Goal: Task Accomplishment & Management: Complete application form

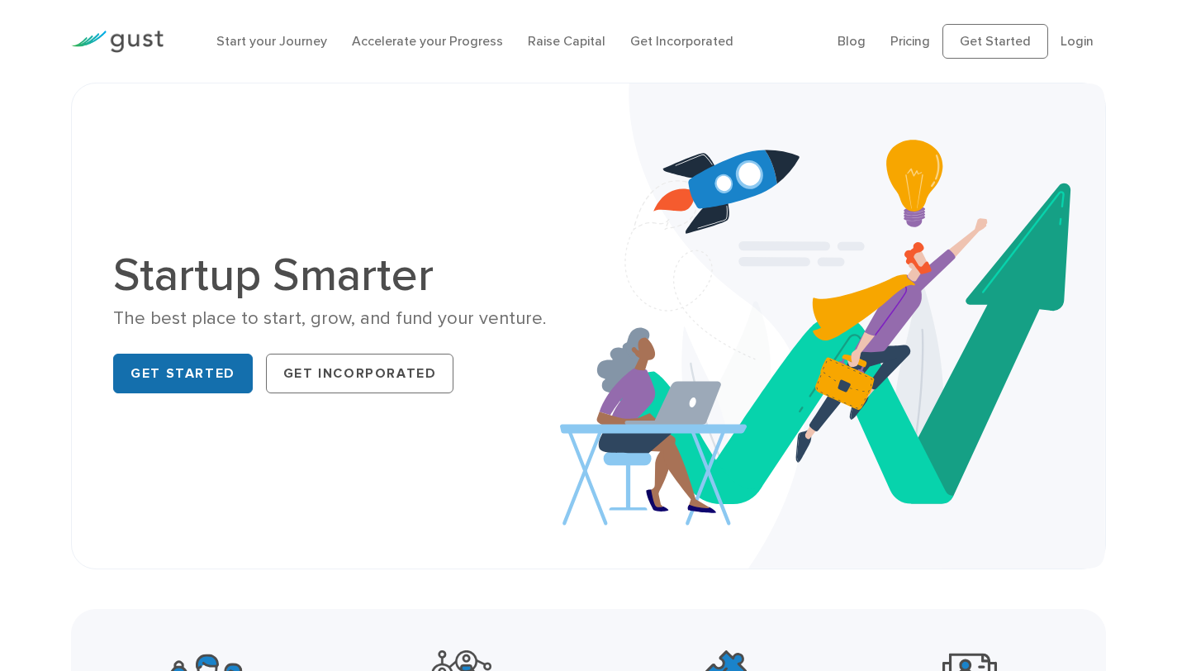
click at [209, 366] on link "Get Started" at bounding box center [183, 373] width 140 height 40
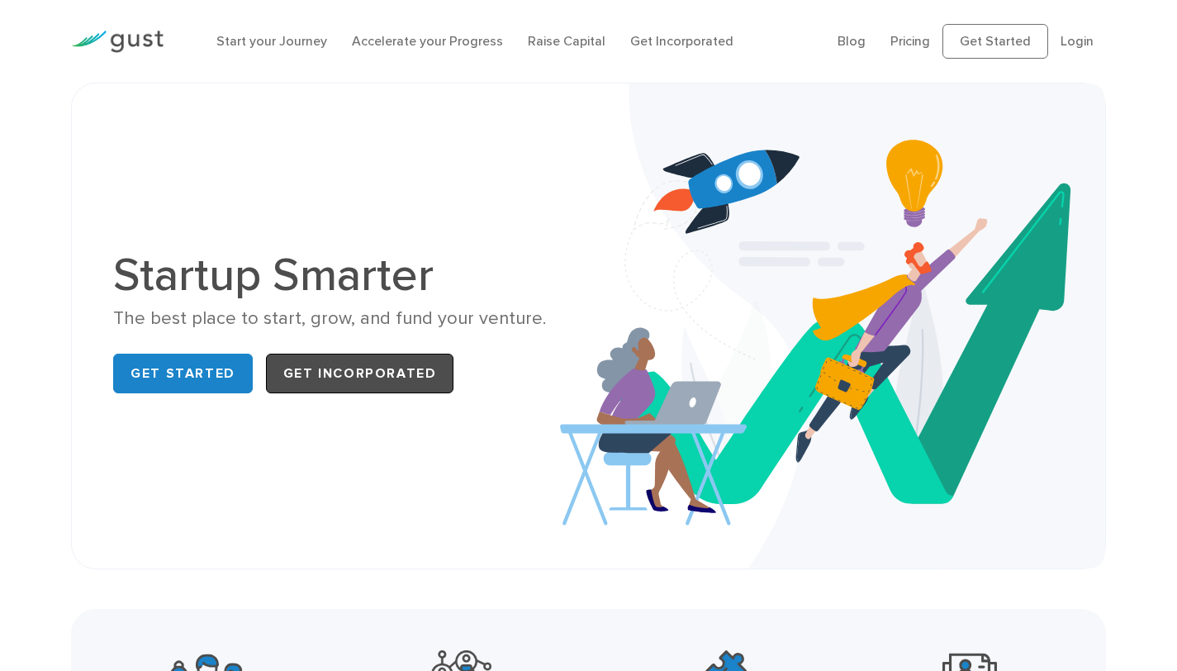
click at [343, 358] on link "Get Incorporated" at bounding box center [360, 373] width 188 height 40
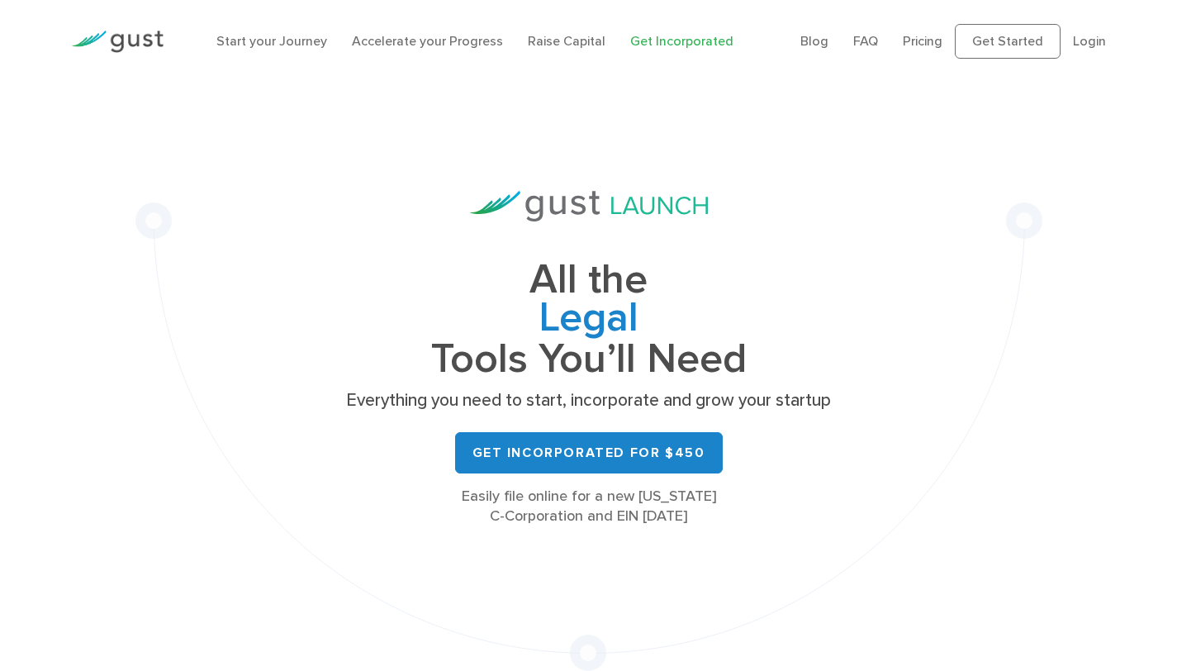
scroll to position [192, 0]
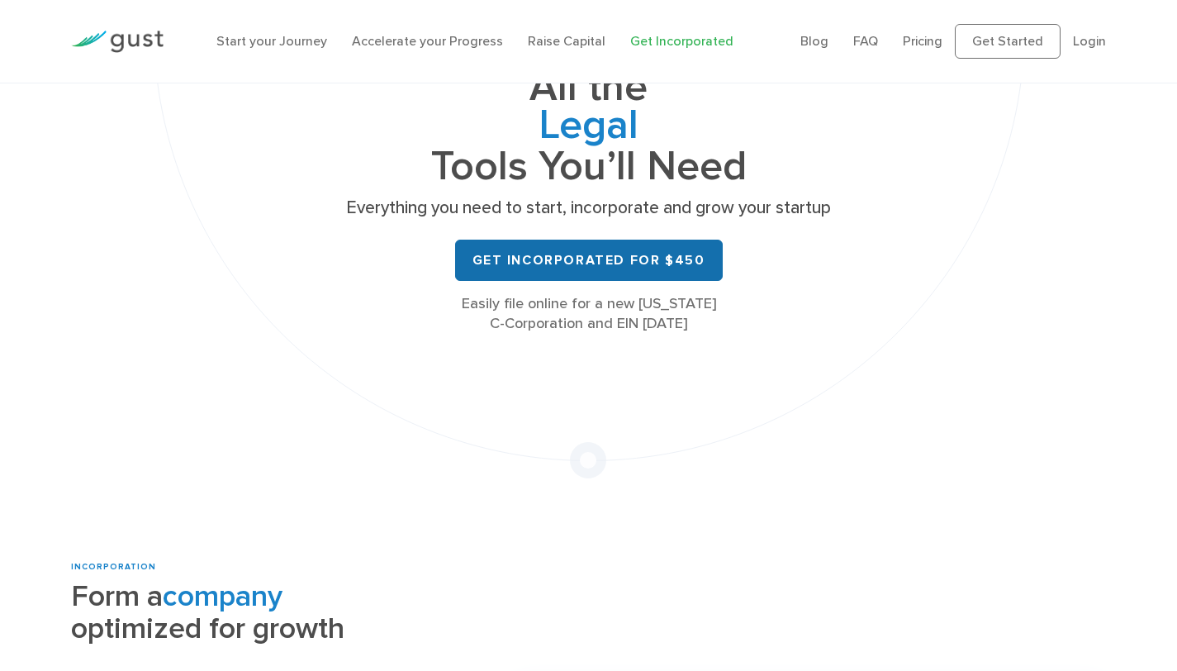
click at [529, 272] on link "Get Incorporated for $450" at bounding box center [589, 260] width 268 height 41
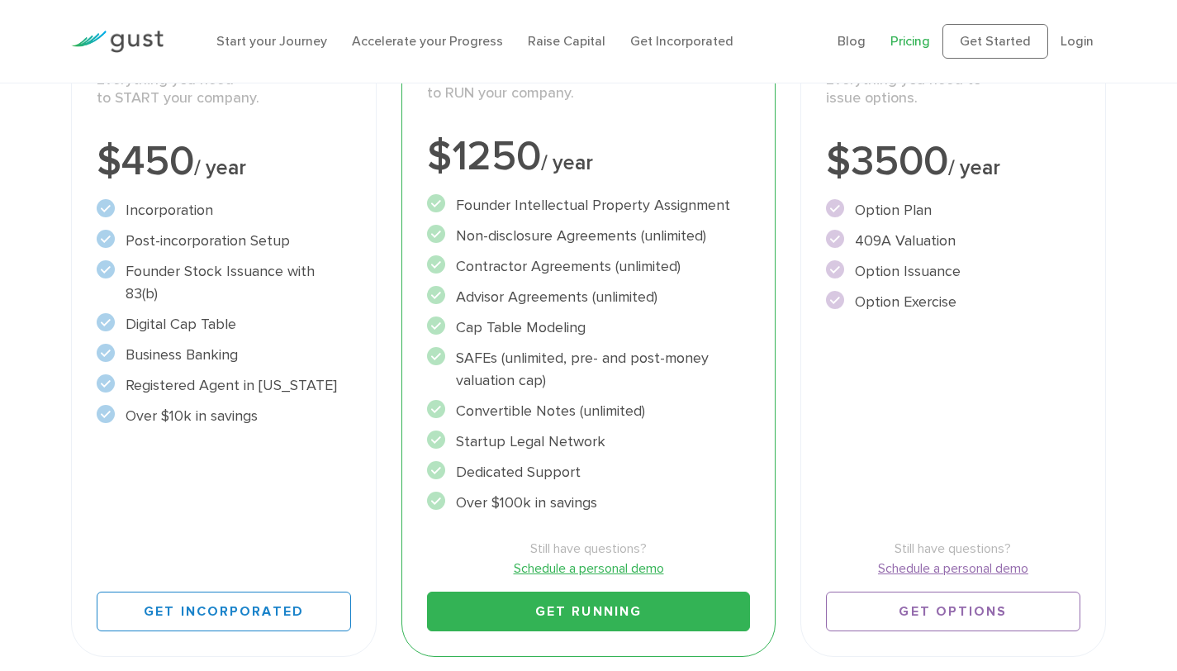
scroll to position [359, 0]
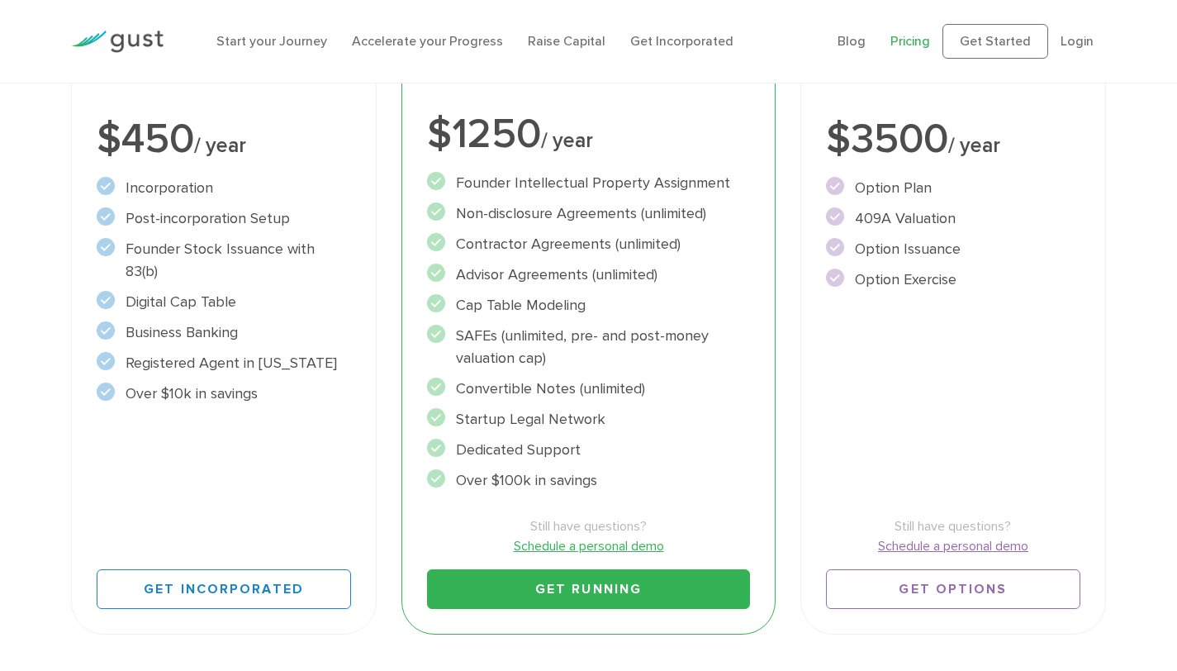
click at [562, 581] on link "Get Running" at bounding box center [589, 589] width 324 height 40
